Goal: Obtain resource: Obtain resource

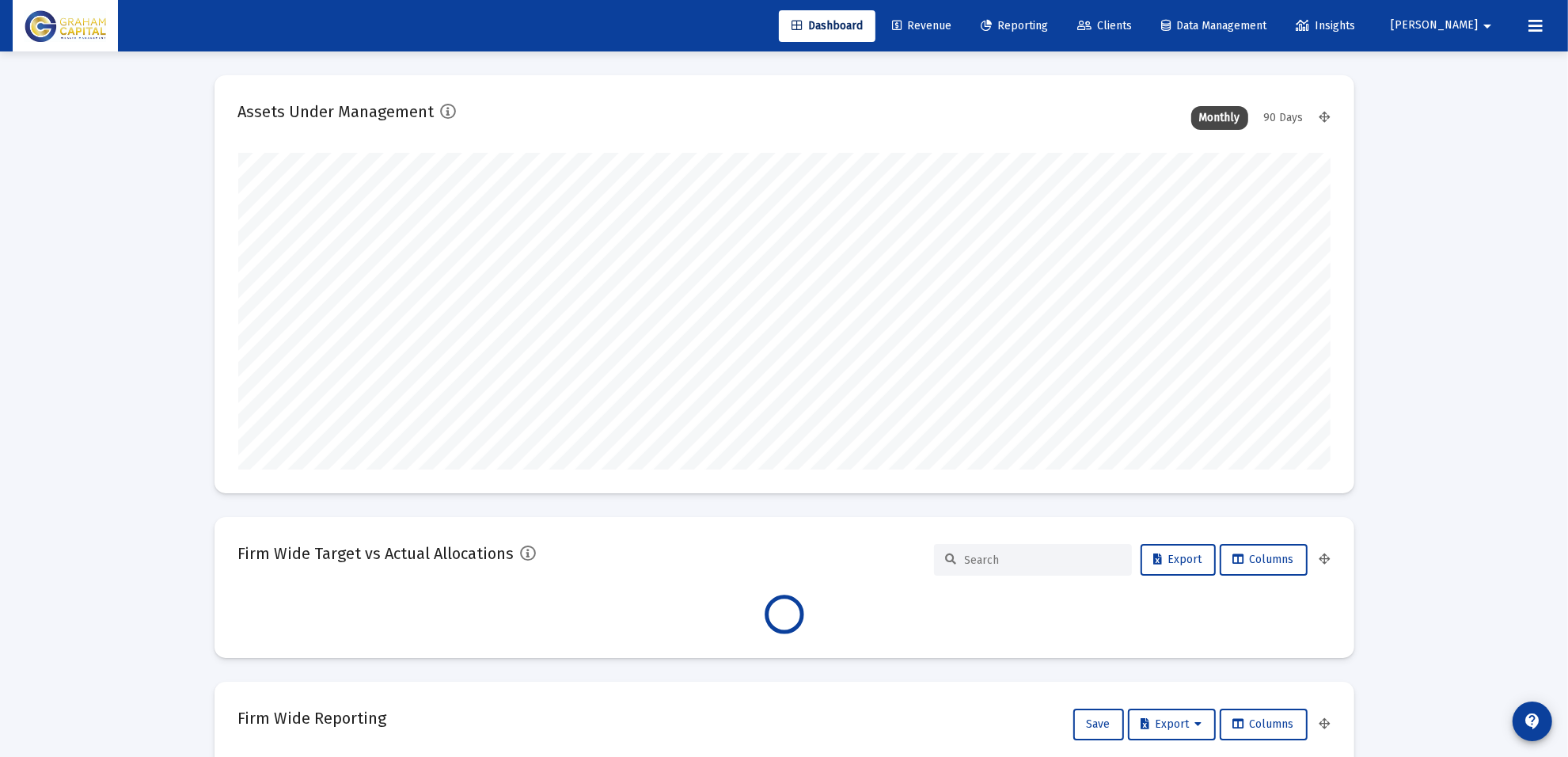
scroll to position [316, 588]
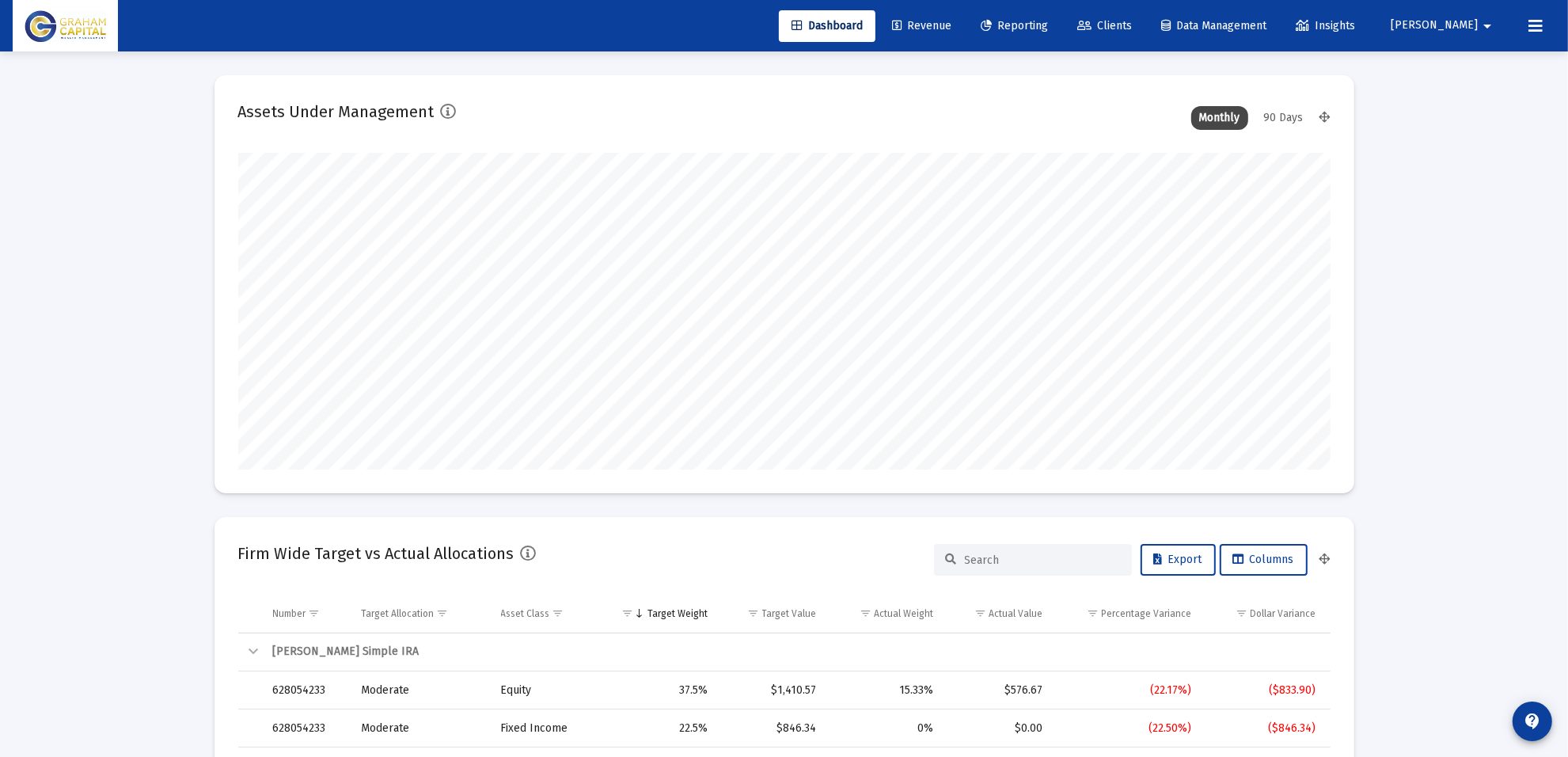
type input "[DATE]"
click at [1042, 14] on link "Reporting" at bounding box center [1014, 26] width 92 height 32
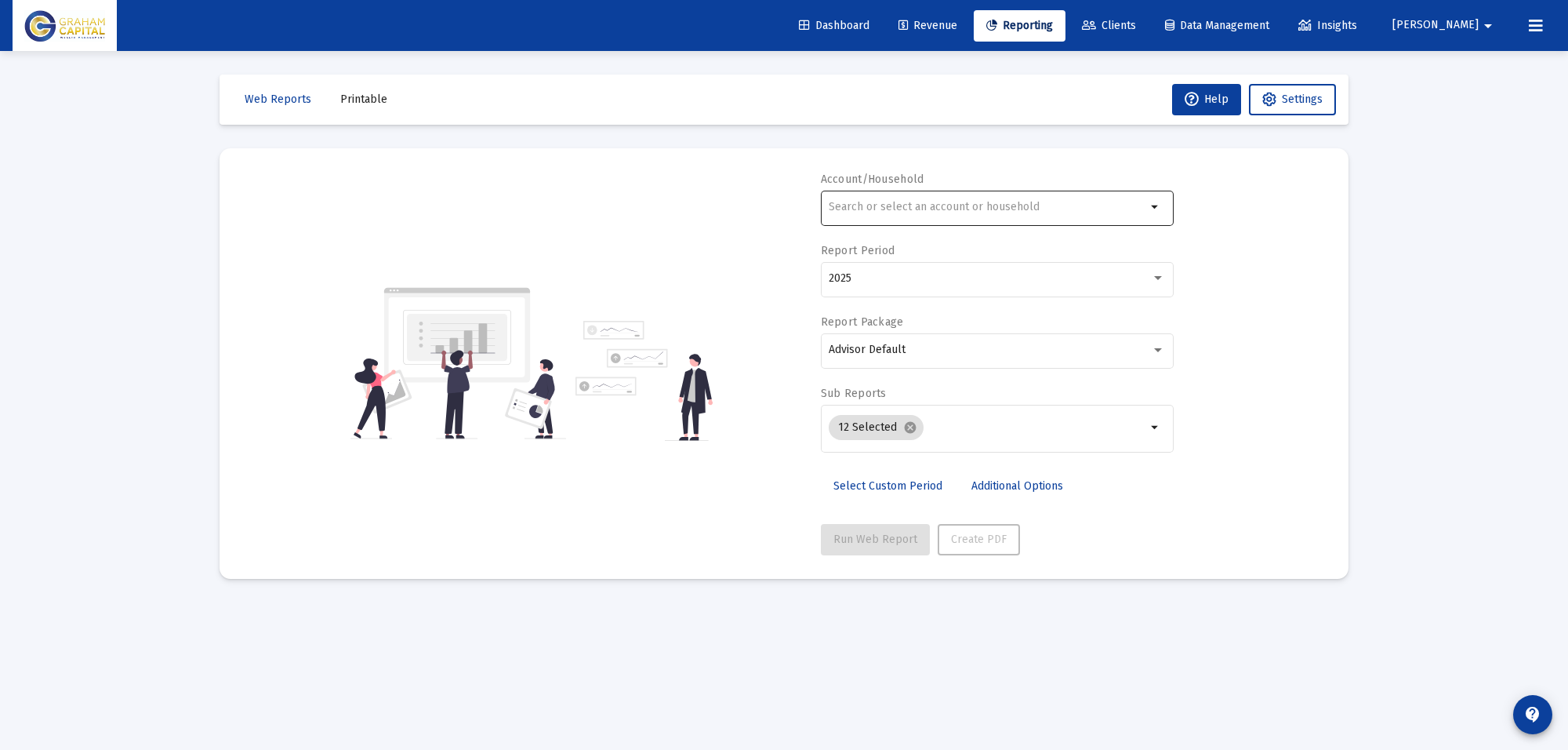
click at [910, 190] on div at bounding box center [988, 206] width 317 height 38
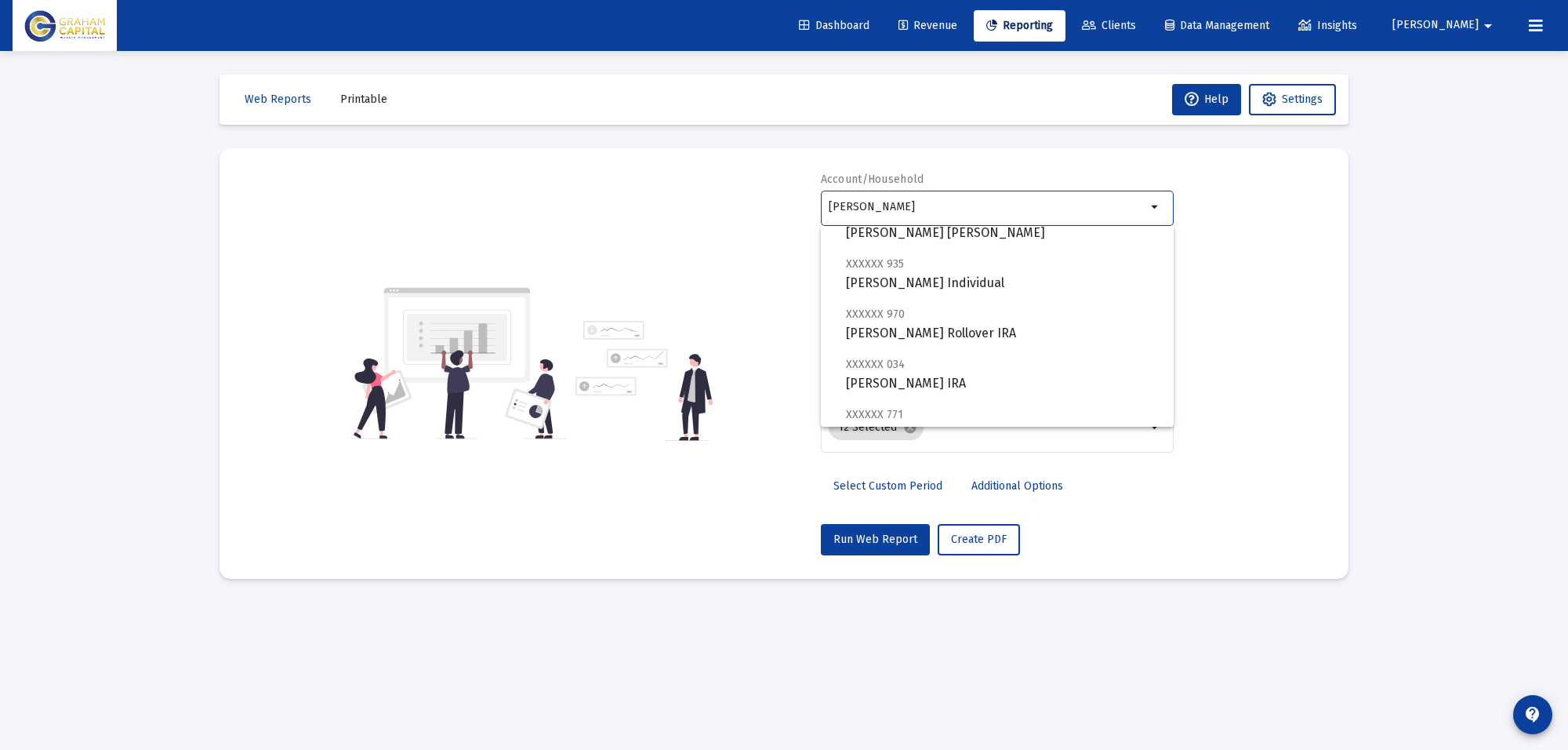
scroll to position [488, 0]
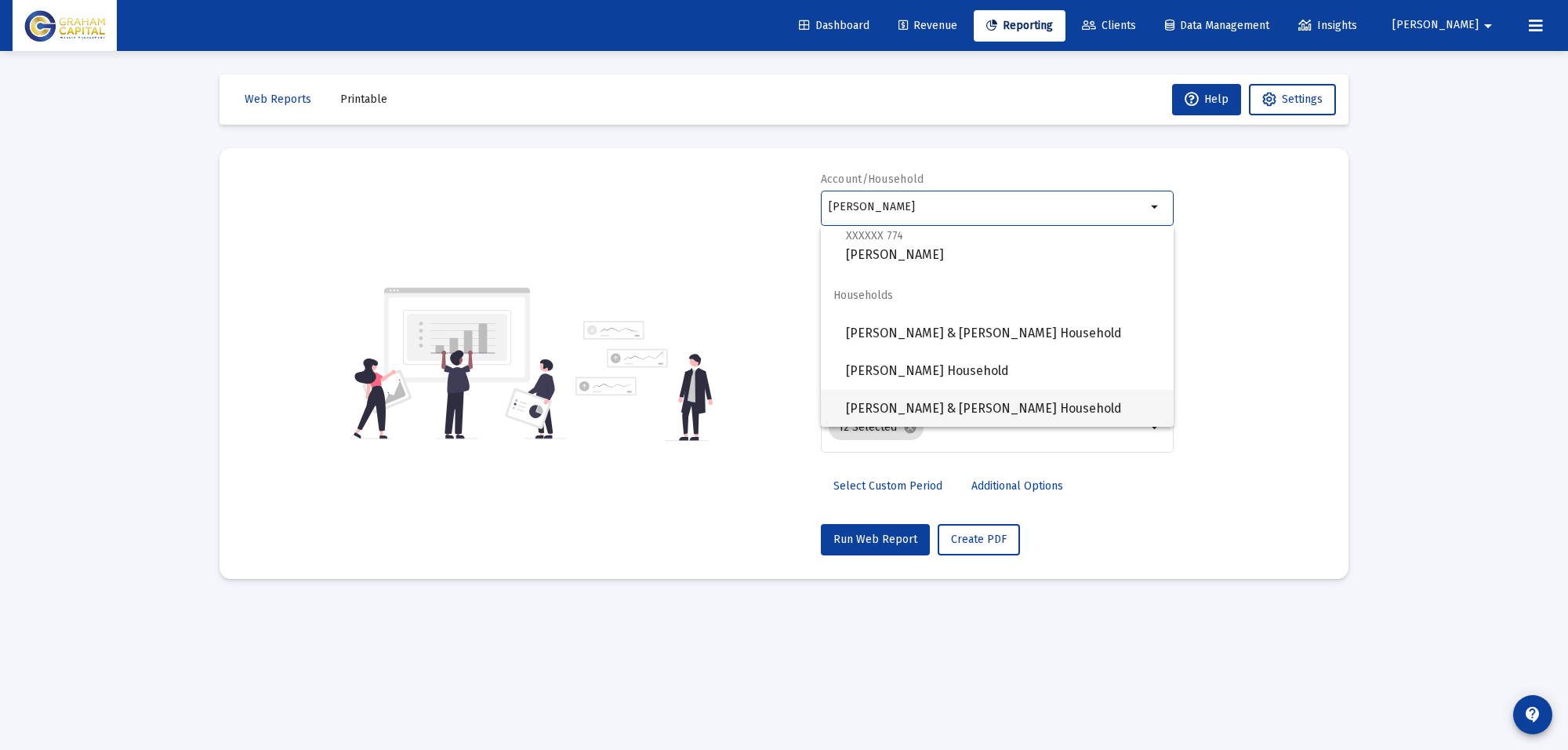
click at [993, 411] on span "[PERSON_NAME] & [PERSON_NAME] Household" at bounding box center [1003, 408] width 315 height 37
type input "[PERSON_NAME] & [PERSON_NAME] Household"
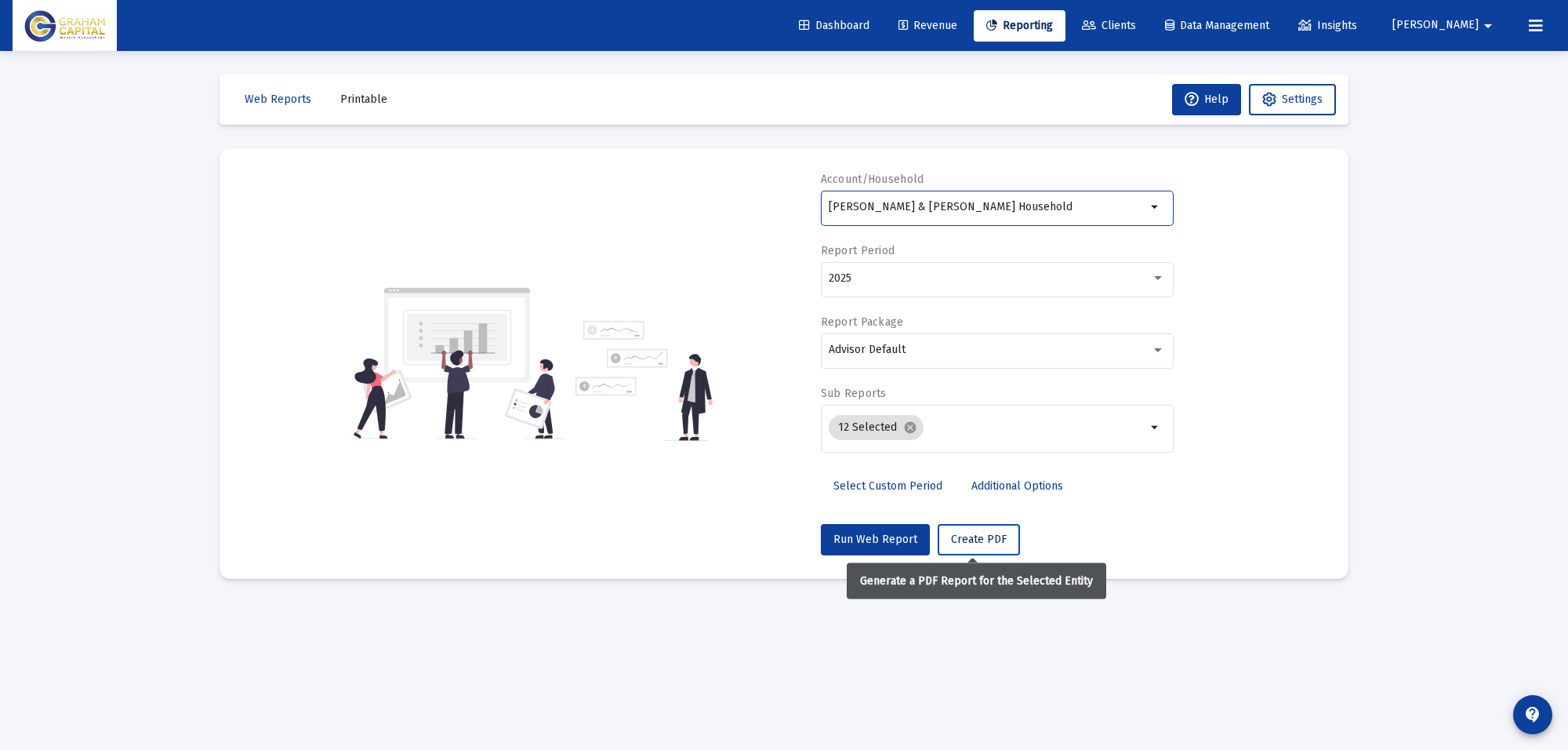
click at [969, 546] on button "Create PDF" at bounding box center [979, 539] width 83 height 32
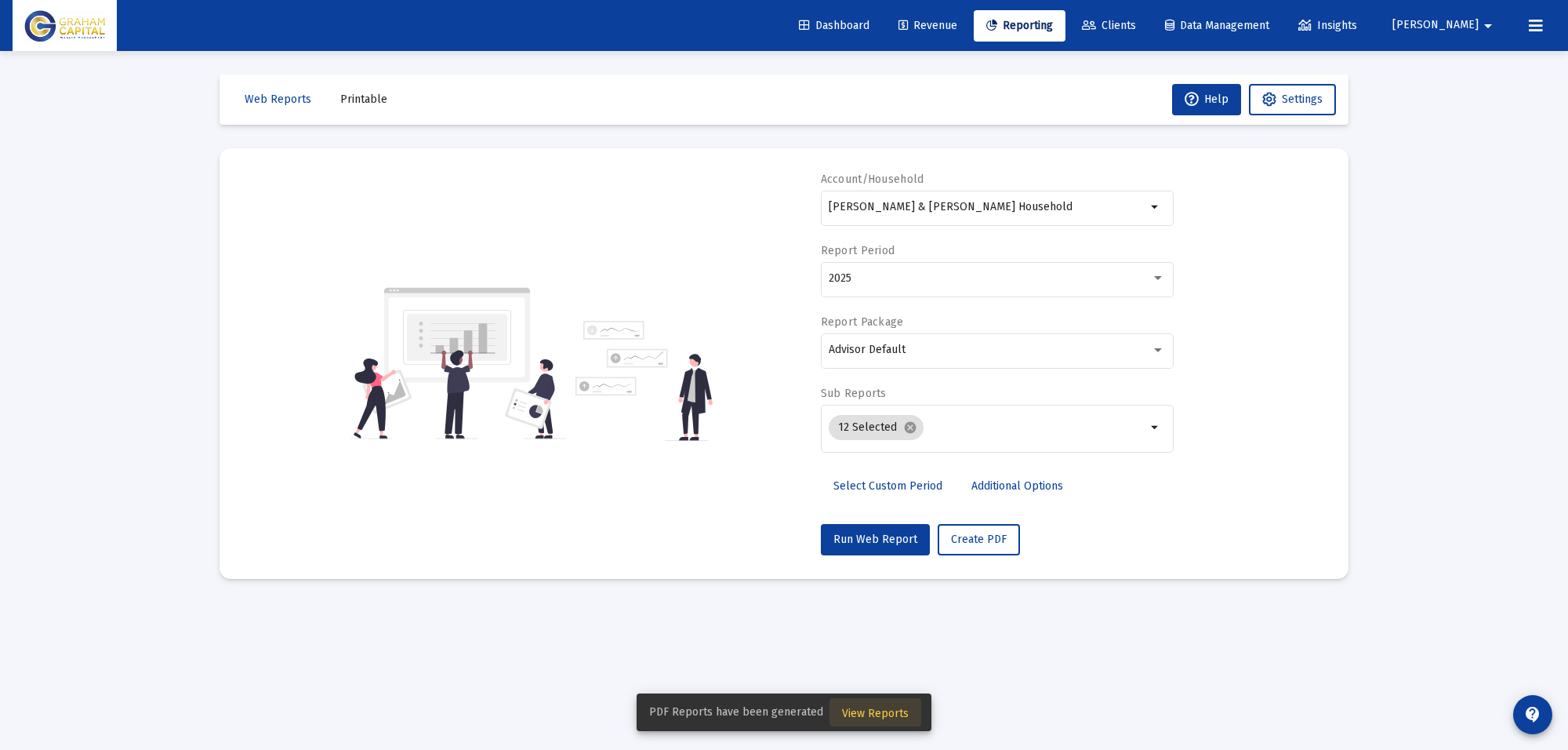
click at [894, 715] on span "View Reports" at bounding box center [875, 714] width 66 height 13
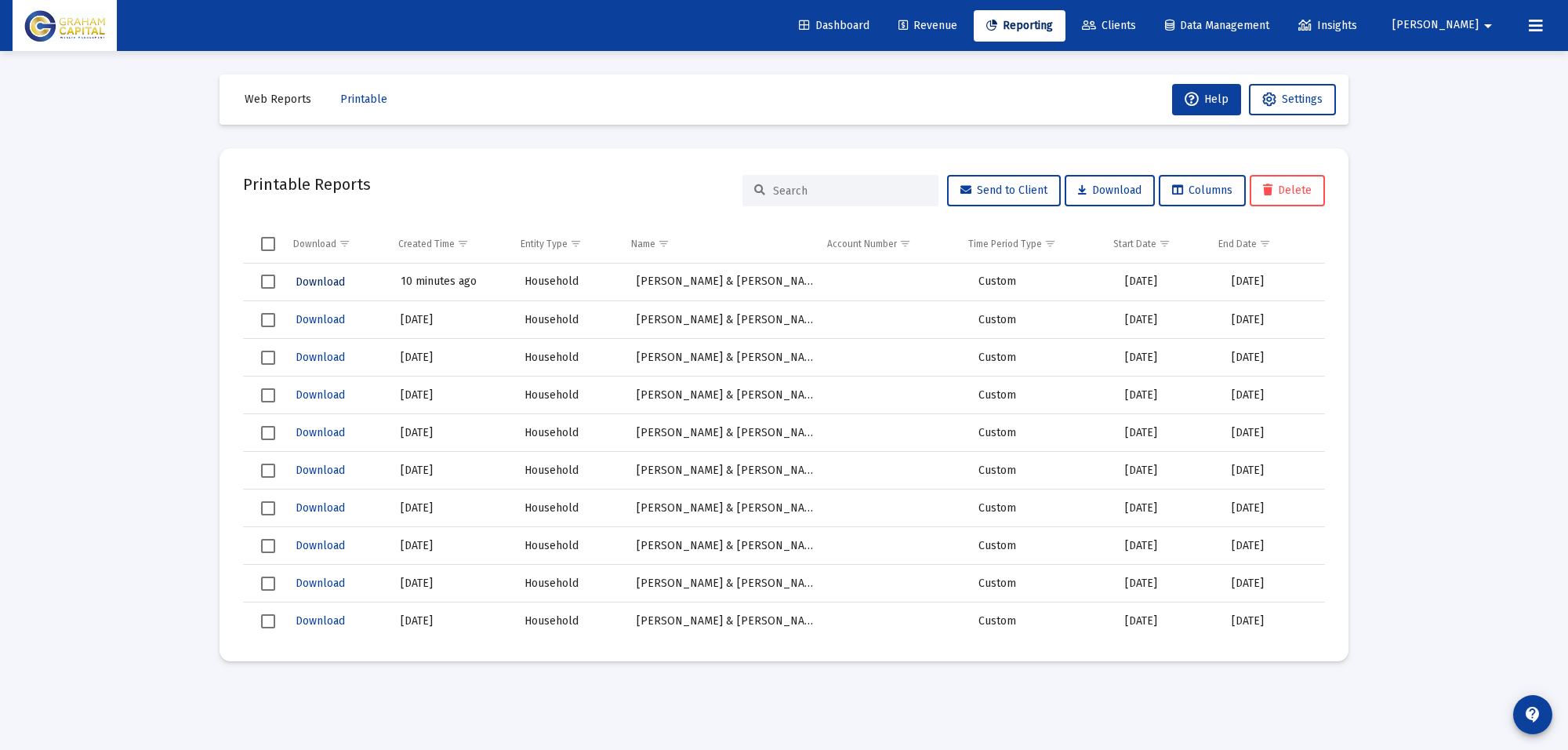
click at [325, 283] on span "Download" at bounding box center [320, 282] width 49 height 13
click at [270, 76] on mat-toolbar-row "Web Reports Printable Help Settings" at bounding box center [784, 100] width 1129 height 50
click at [272, 92] on span "Web Reports" at bounding box center [278, 99] width 66 height 13
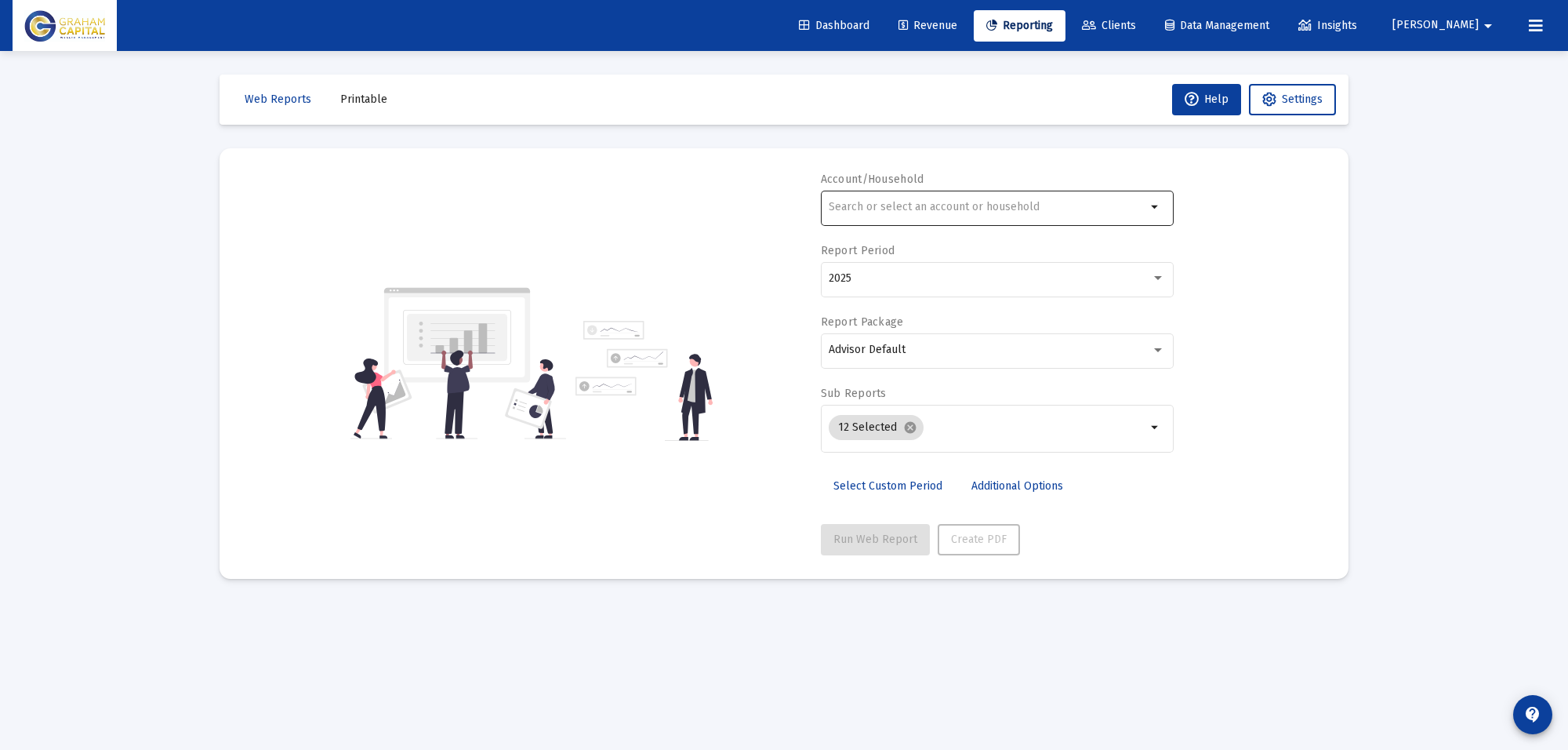
click at [913, 202] on input "text" at bounding box center [988, 207] width 317 height 12
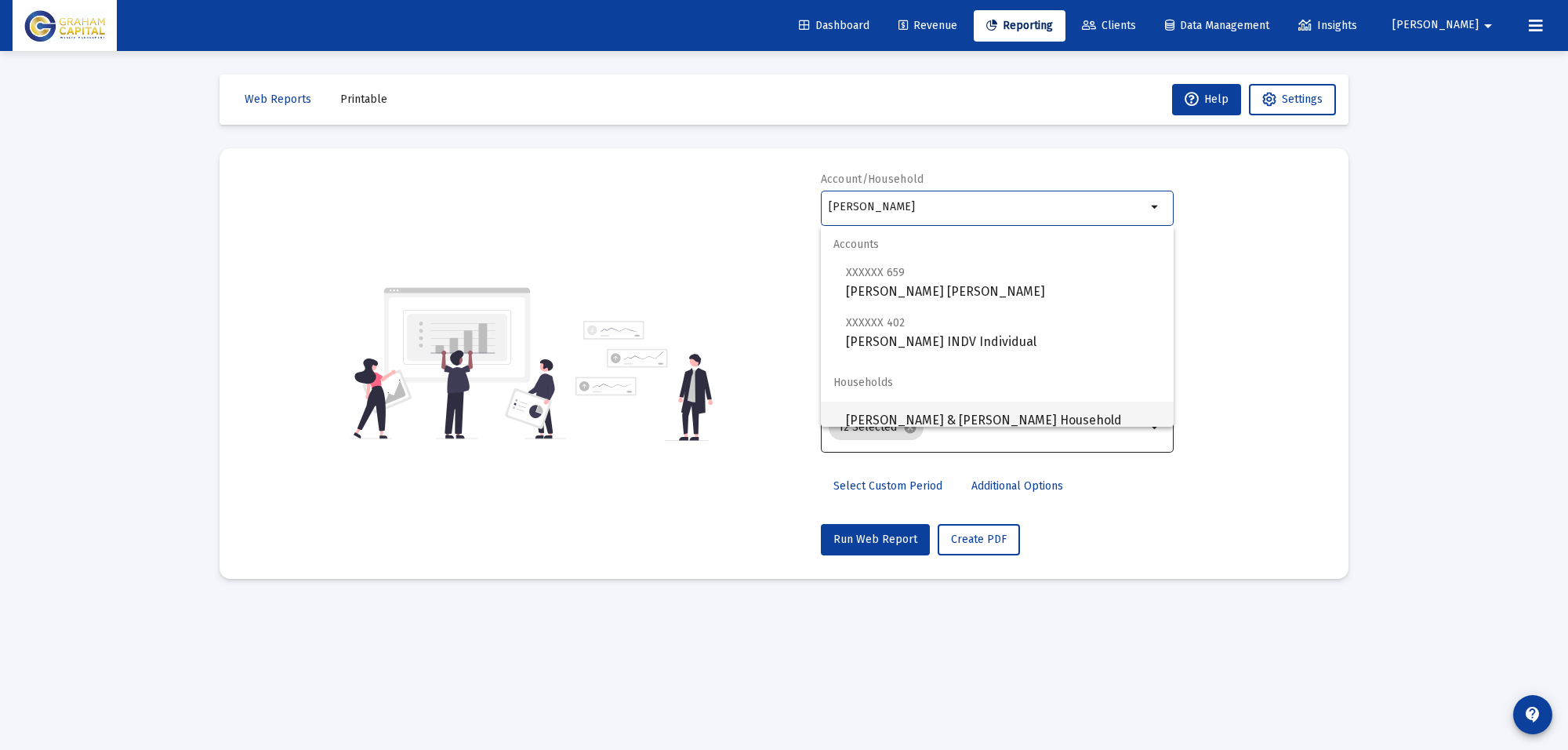
click at [922, 414] on span "[PERSON_NAME] & [PERSON_NAME] Household" at bounding box center [1003, 420] width 315 height 37
type input "[PERSON_NAME] & [PERSON_NAME] Household"
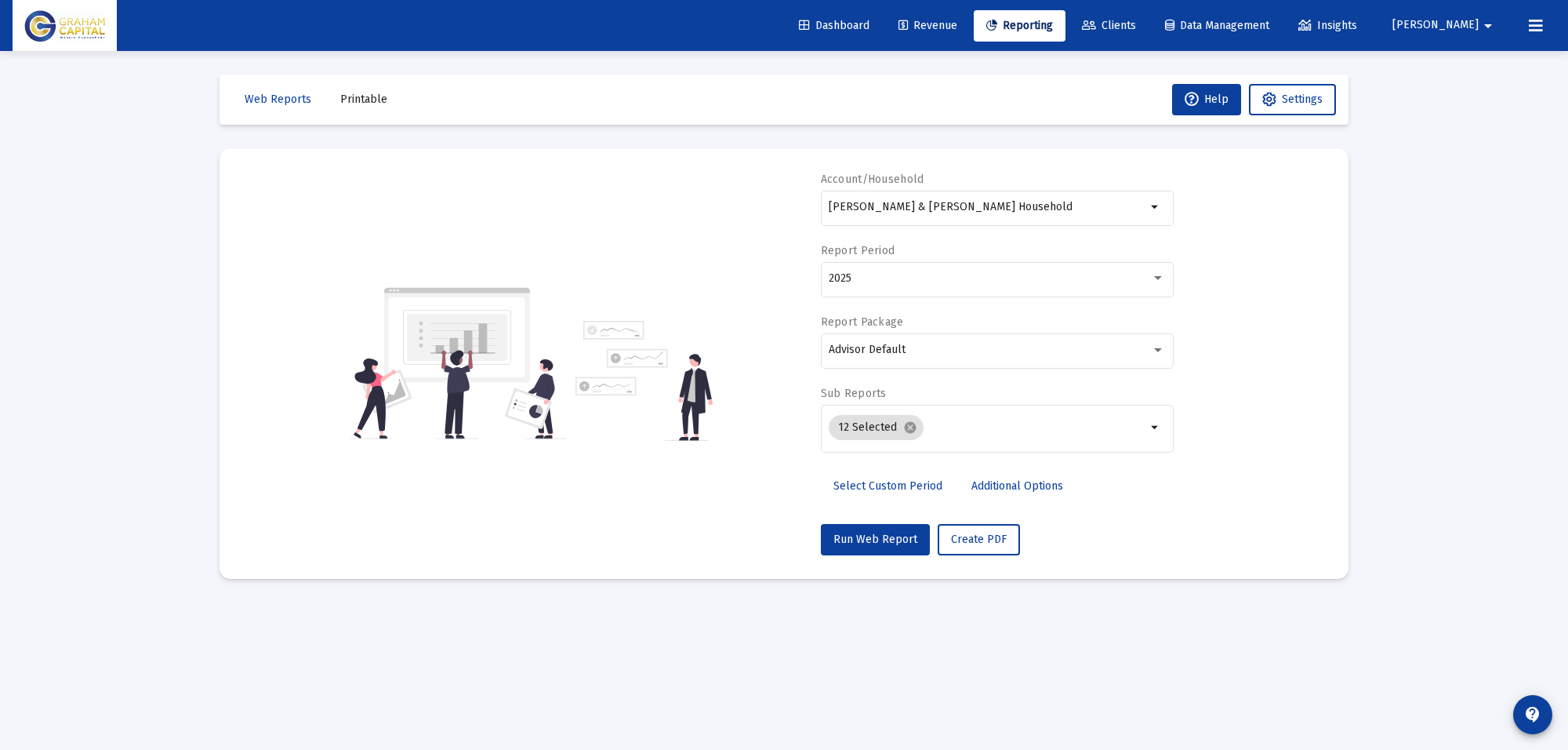
click at [998, 401] on div "Sub Reports 12 Selected cancel arrow_drop_down" at bounding box center [997, 428] width 353 height 84
click at [856, 539] on span "Run Web Report" at bounding box center [876, 539] width 84 height 13
